Goal: Feedback & Contribution: Submit feedback/report problem

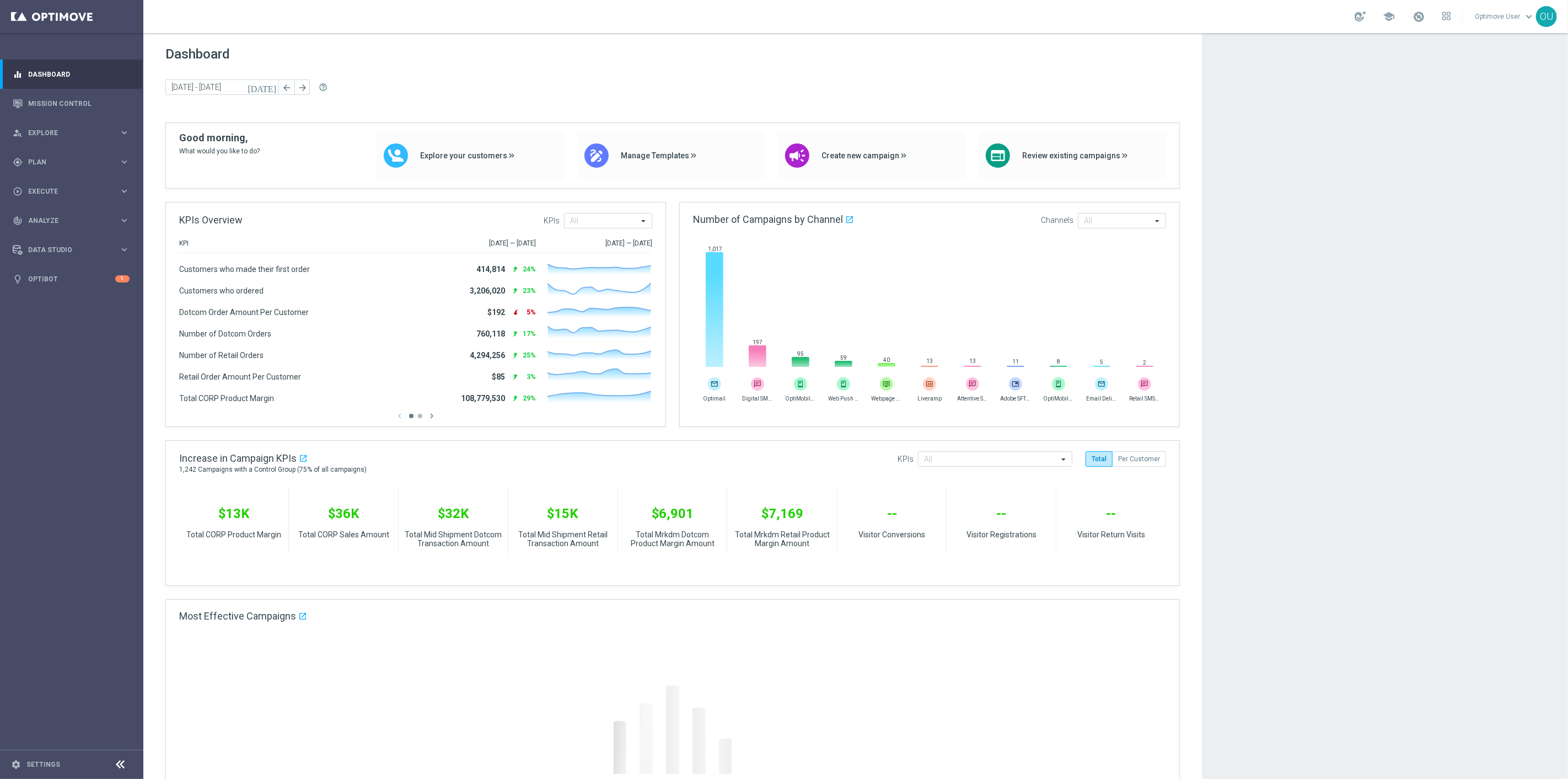
click at [631, 87] on div "today 29 Sep 2025 - 03 Oct 2025 arrow_back arrow_forward help_outline" at bounding box center [672, 87] width 1014 height 16
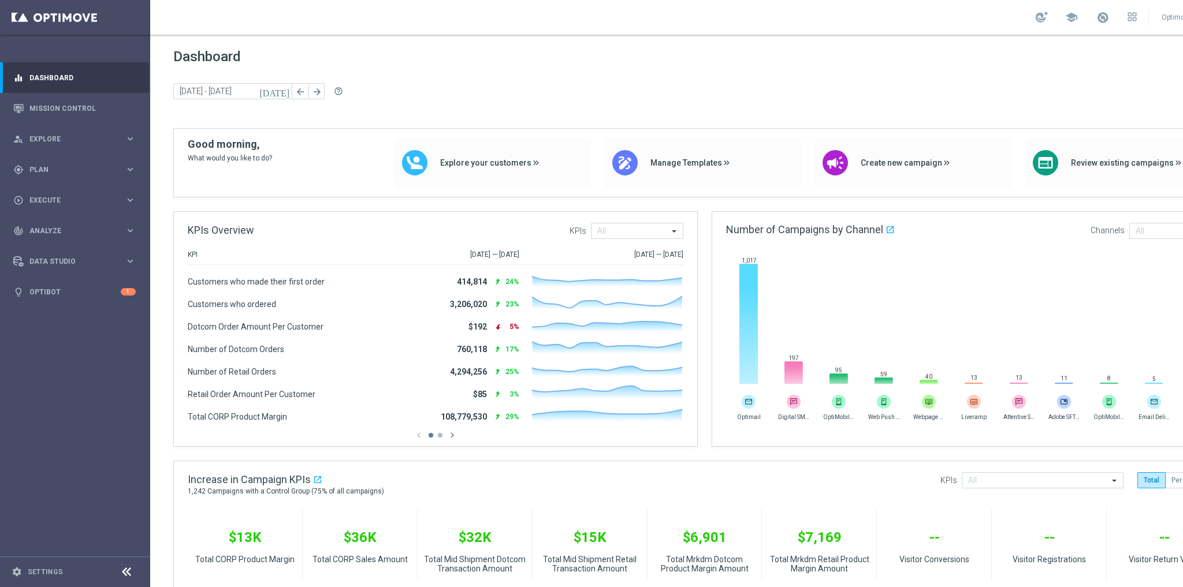
click at [1178, 22] on link "Optimove User keyboard_arrow_down" at bounding box center [1192, 17] width 65 height 17
click at [124, 569] on icon at bounding box center [127, 572] width 14 height 14
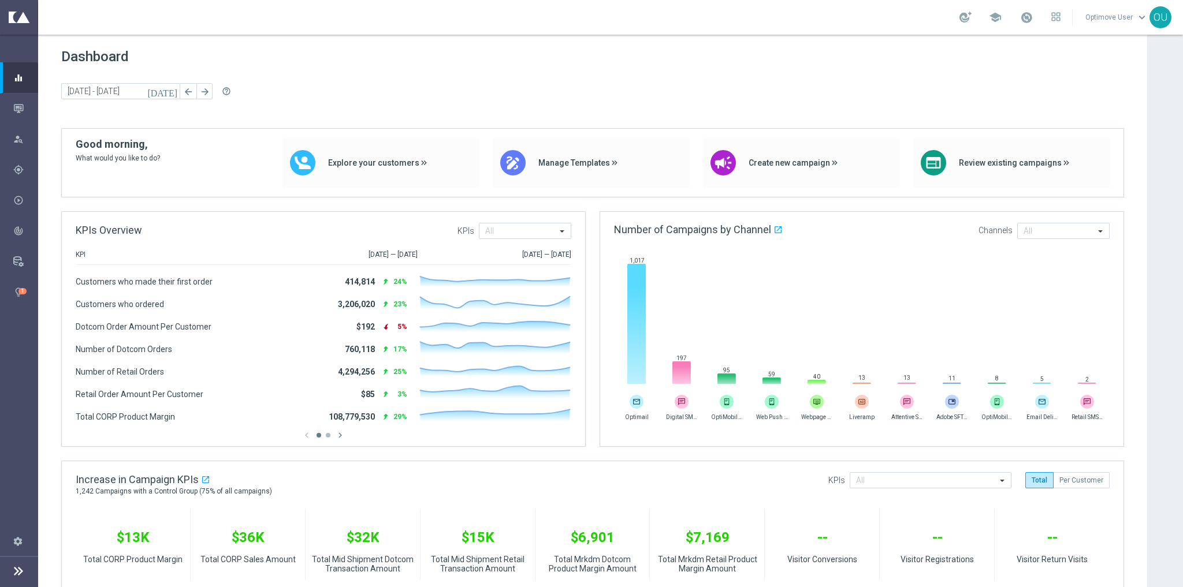
click at [1104, 16] on link "Optimove User keyboard_arrow_down" at bounding box center [1116, 17] width 65 height 17
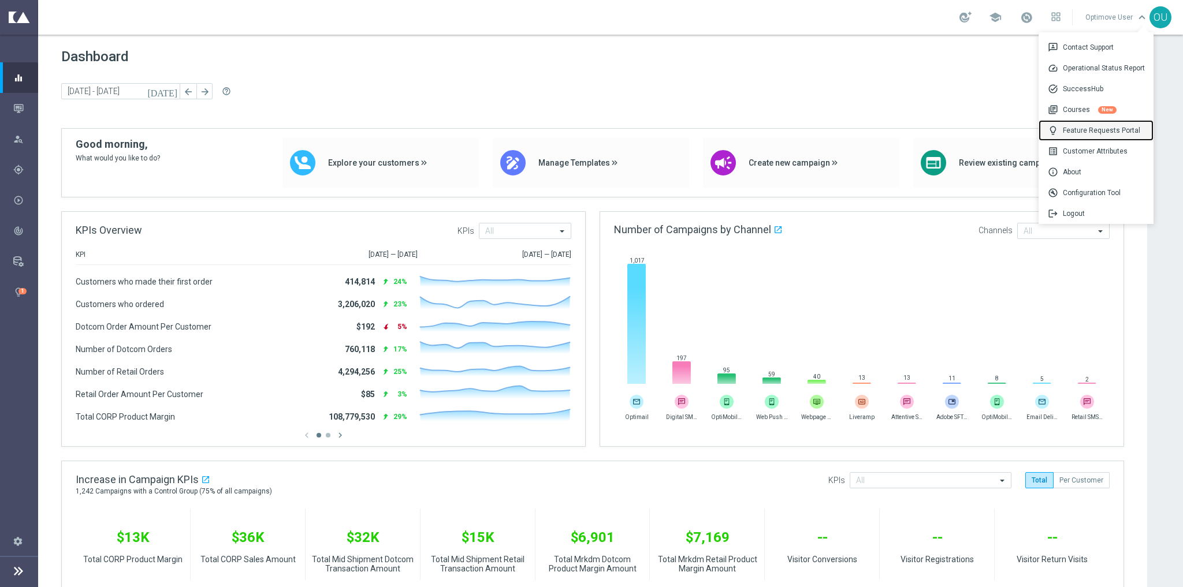
click at [1112, 131] on div "lightbulb Feature Requests Portal" at bounding box center [1095, 130] width 115 height 21
